Goal: Transaction & Acquisition: Purchase product/service

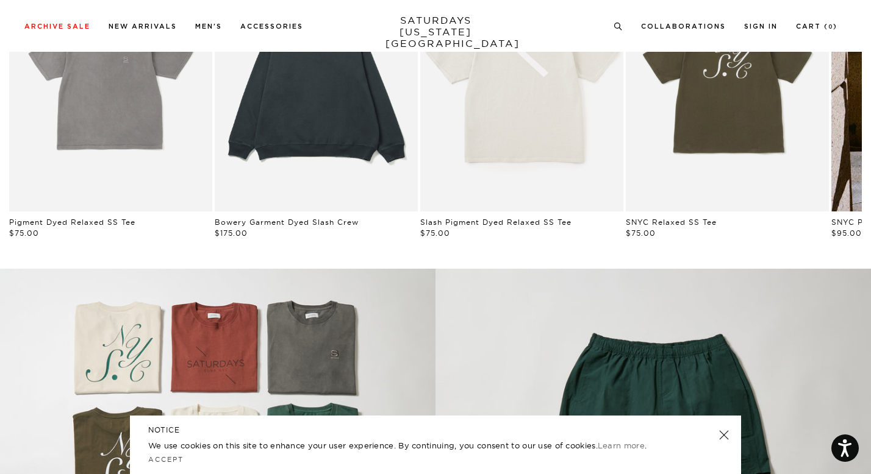
scroll to position [700, 0]
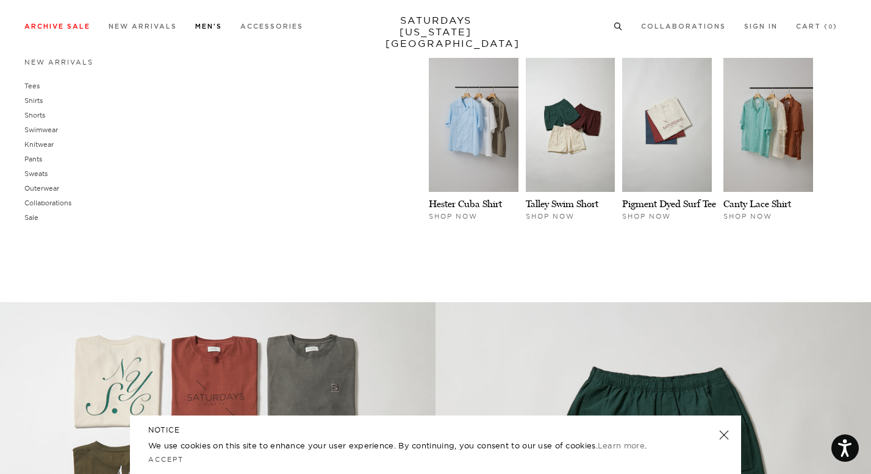
click at [201, 27] on link "Men's" at bounding box center [208, 26] width 27 height 7
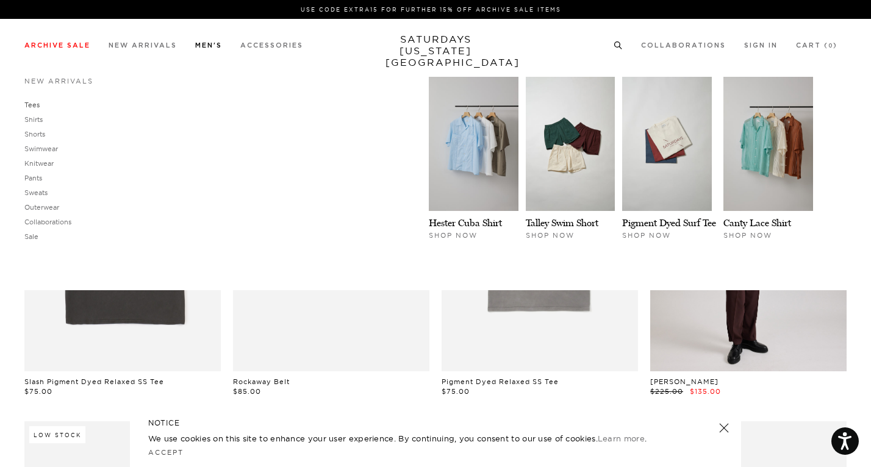
click at [34, 104] on link "Tees" at bounding box center [31, 105] width 15 height 9
